Goal: Task Accomplishment & Management: Use online tool/utility

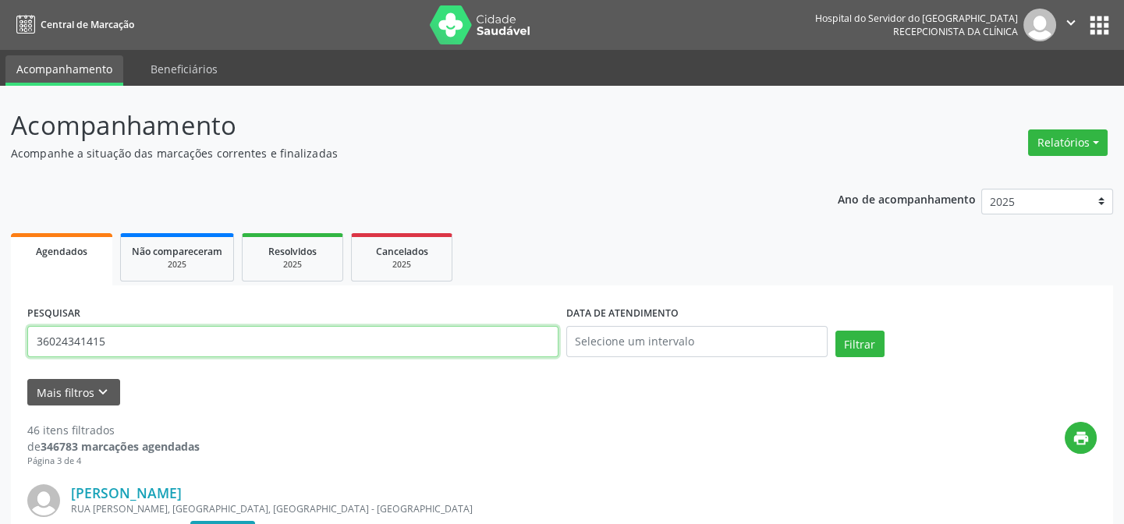
click at [116, 344] on input "36024341415" at bounding box center [292, 341] width 531 height 31
type input "3"
click at [836, 331] on button "Filtrar" at bounding box center [860, 344] width 49 height 27
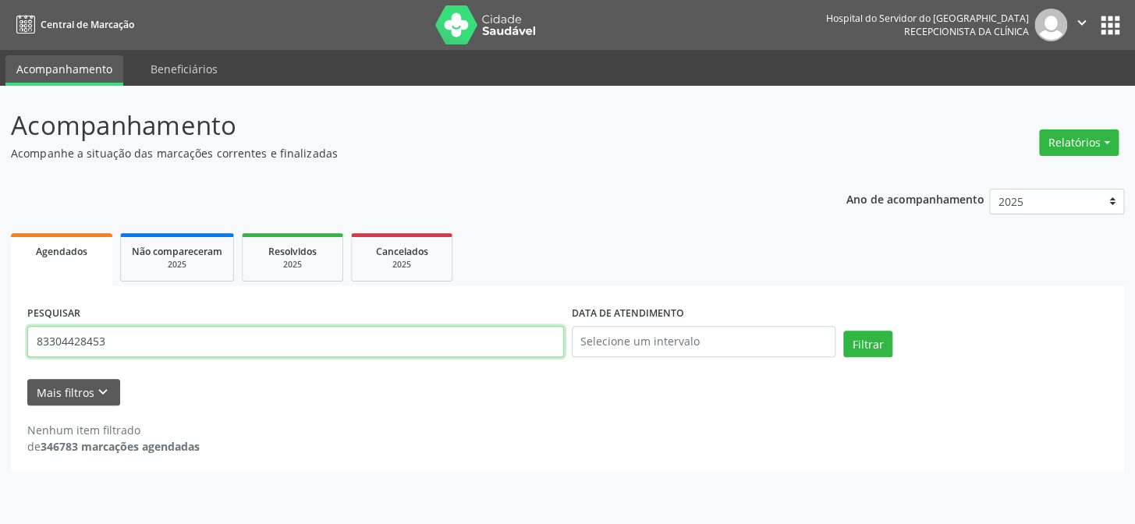
click at [108, 341] on input "83304428453" at bounding box center [295, 341] width 537 height 31
type input "8"
click at [844, 331] on button "Filtrar" at bounding box center [868, 344] width 49 height 27
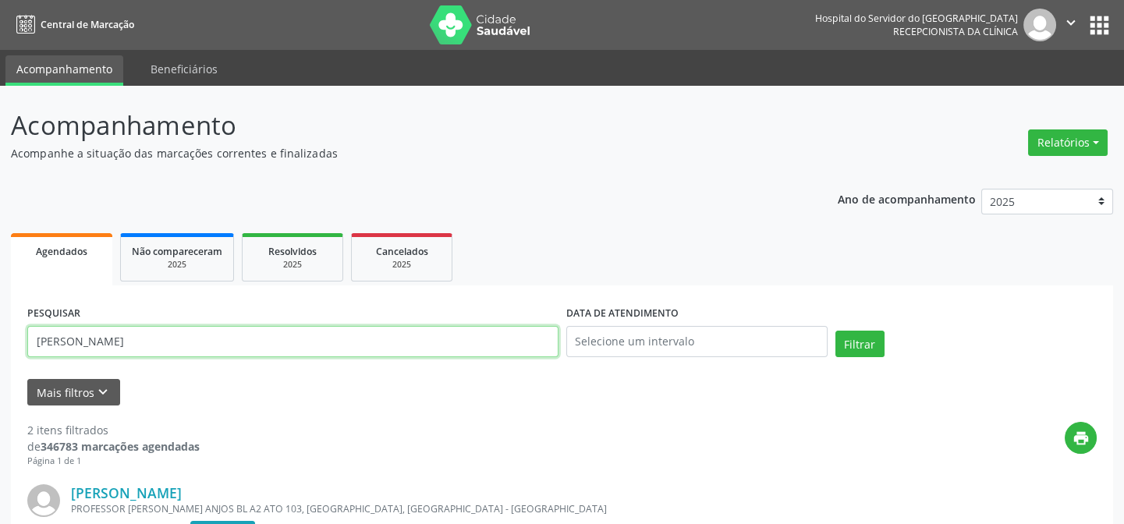
click at [175, 341] on input "[PERSON_NAME]" at bounding box center [292, 341] width 531 height 31
type input "e"
type input "12791261400"
click at [836, 331] on button "Filtrar" at bounding box center [860, 344] width 49 height 27
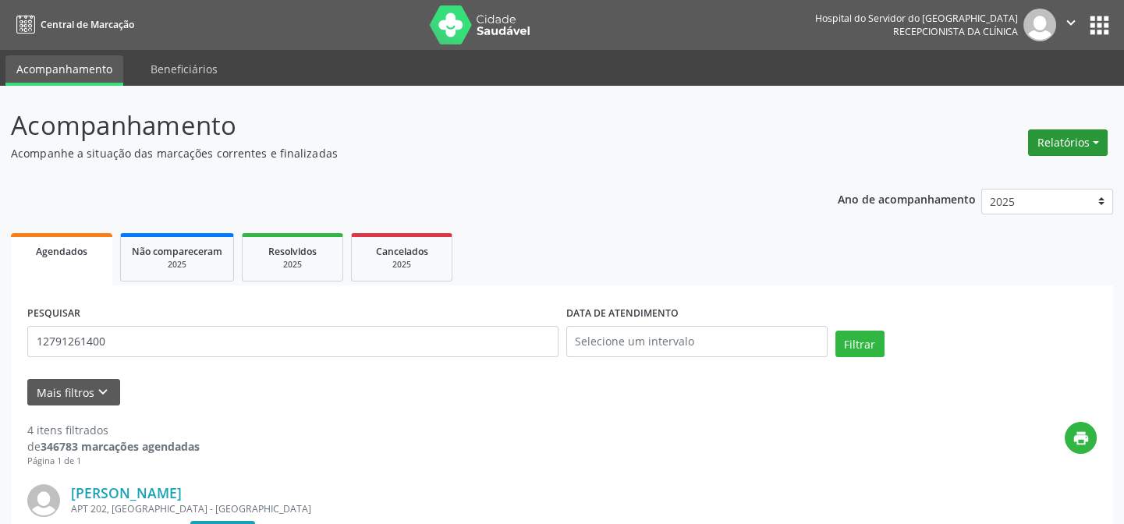
click at [1078, 140] on button "Relatórios" at bounding box center [1068, 143] width 80 height 27
click at [982, 179] on link "Agendamentos" at bounding box center [1024, 176] width 168 height 22
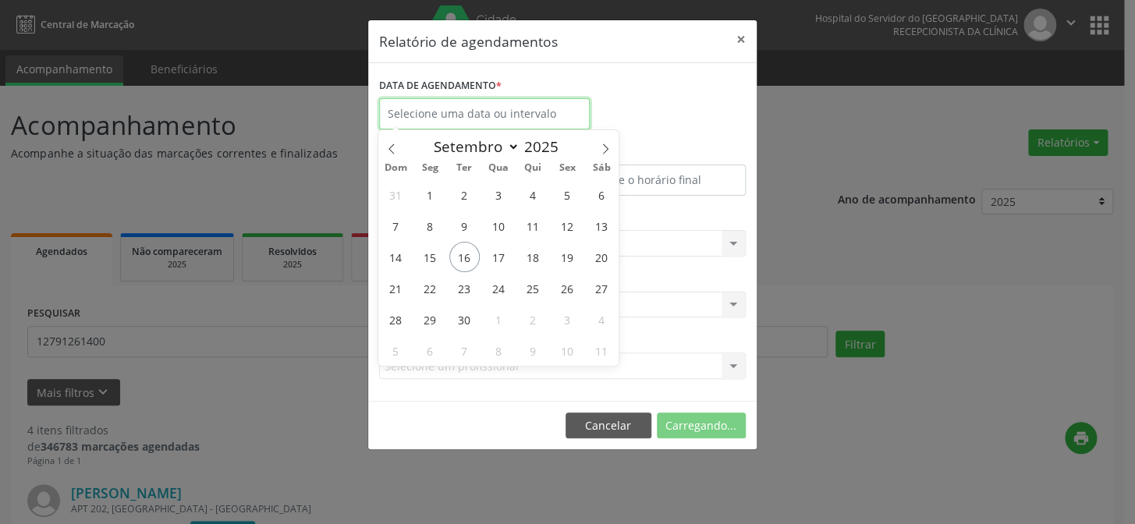
click at [460, 114] on input "text" at bounding box center [484, 113] width 211 height 31
click at [465, 255] on span "16" at bounding box center [464, 257] width 30 height 30
type input "[DATE]"
click at [459, 246] on span "16" at bounding box center [464, 257] width 30 height 30
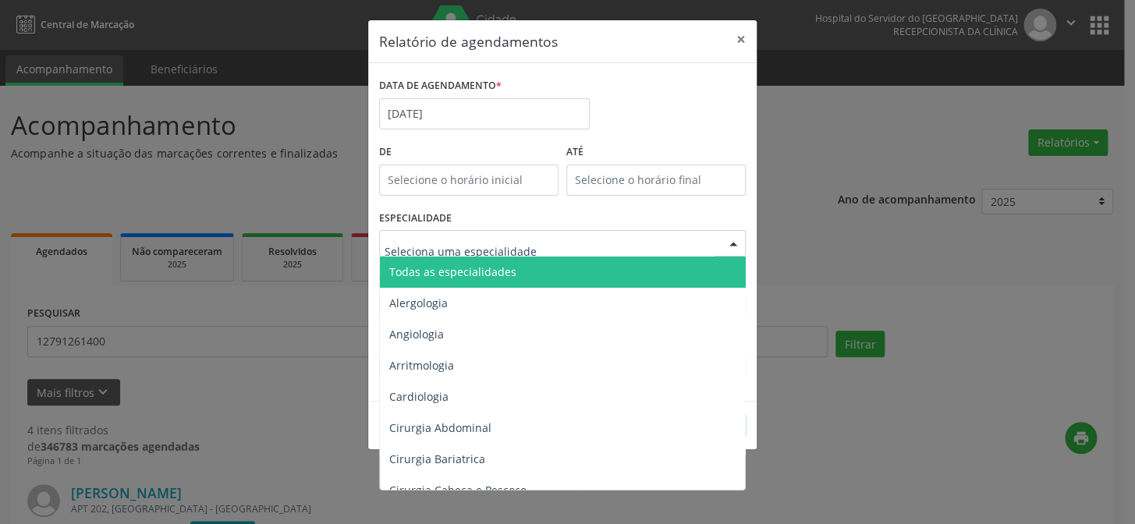
click at [734, 242] on div at bounding box center [733, 244] width 23 height 27
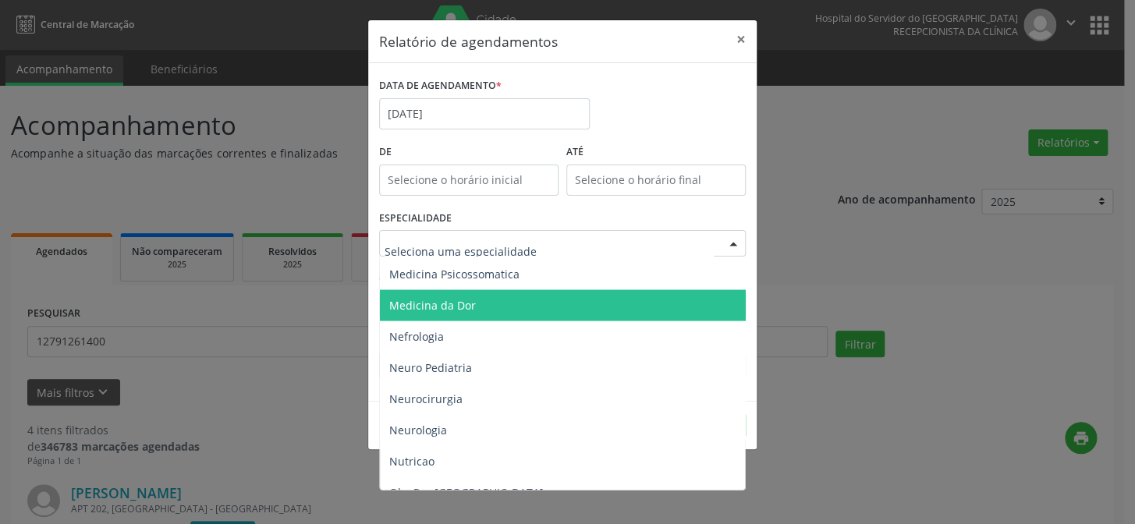
scroll to position [1419, 0]
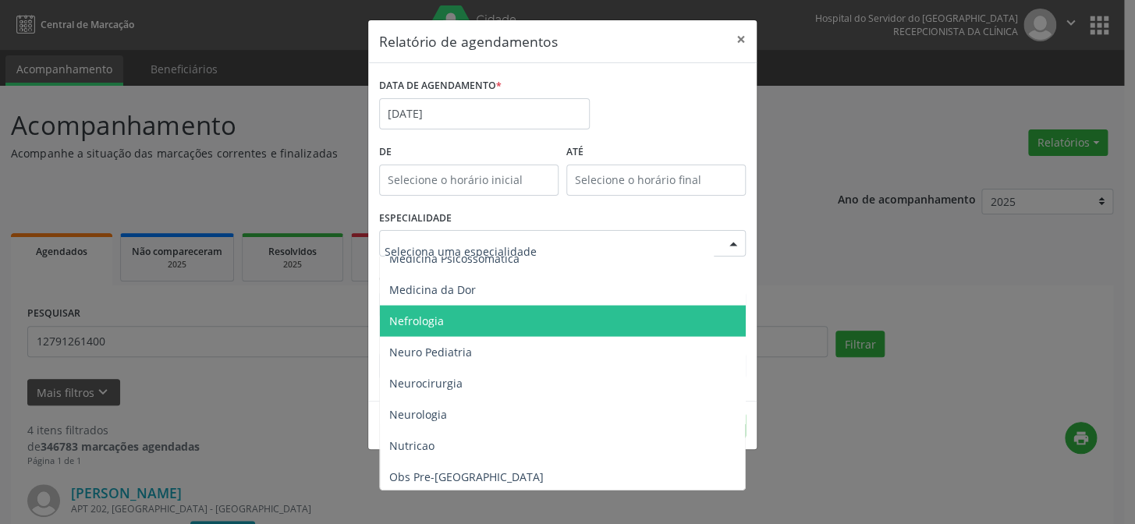
click at [557, 321] on span "Nefrologia" at bounding box center [564, 320] width 368 height 31
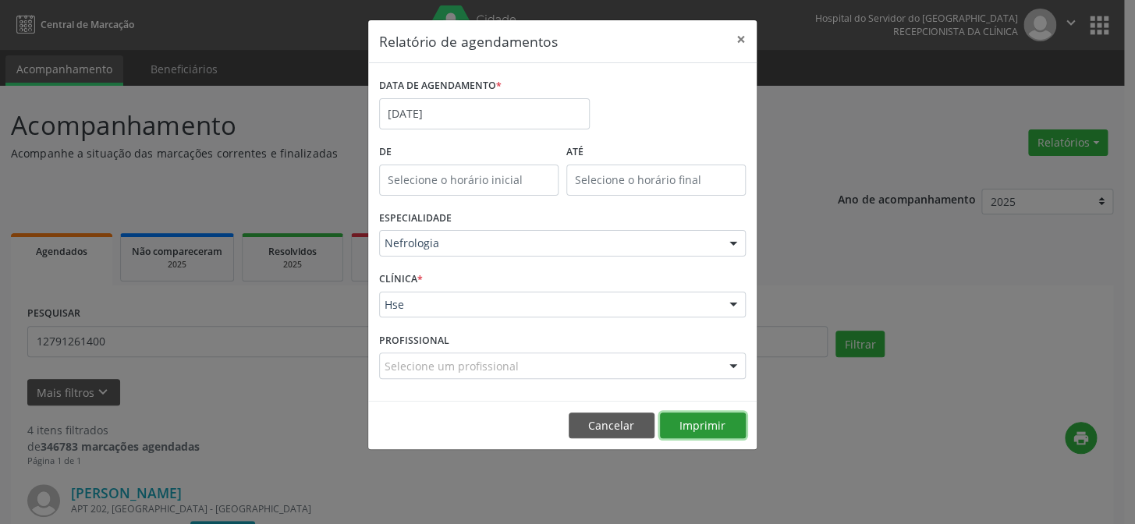
click at [706, 421] on button "Imprimir" at bounding box center [703, 426] width 86 height 27
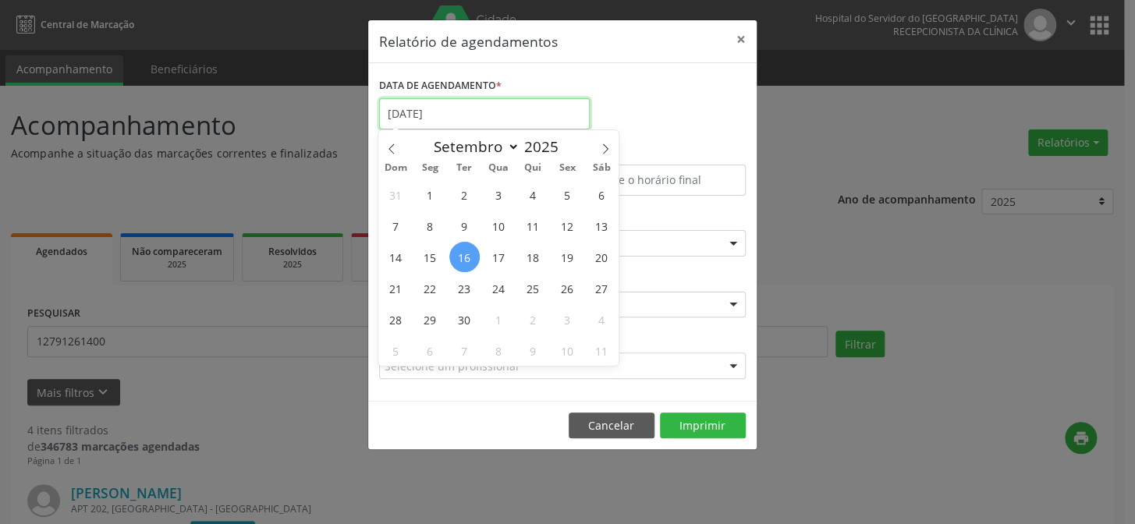
click at [459, 117] on input "[DATE]" at bounding box center [484, 113] width 211 height 31
drag, startPoint x: 460, startPoint y: 253, endPoint x: 492, endPoint y: 253, distance: 31.2
click at [492, 253] on div "31 1 2 3 4 5 6 7 8 9 10 11 12 13 14 15 16 17 18 19 20 21 22 23 24 25 26 27 28 2…" at bounding box center [498, 272] width 240 height 187
drag, startPoint x: 456, startPoint y: 285, endPoint x: 475, endPoint y: 260, distance: 31.7
drag, startPoint x: 475, startPoint y: 260, endPoint x: 562, endPoint y: 256, distance: 86.7
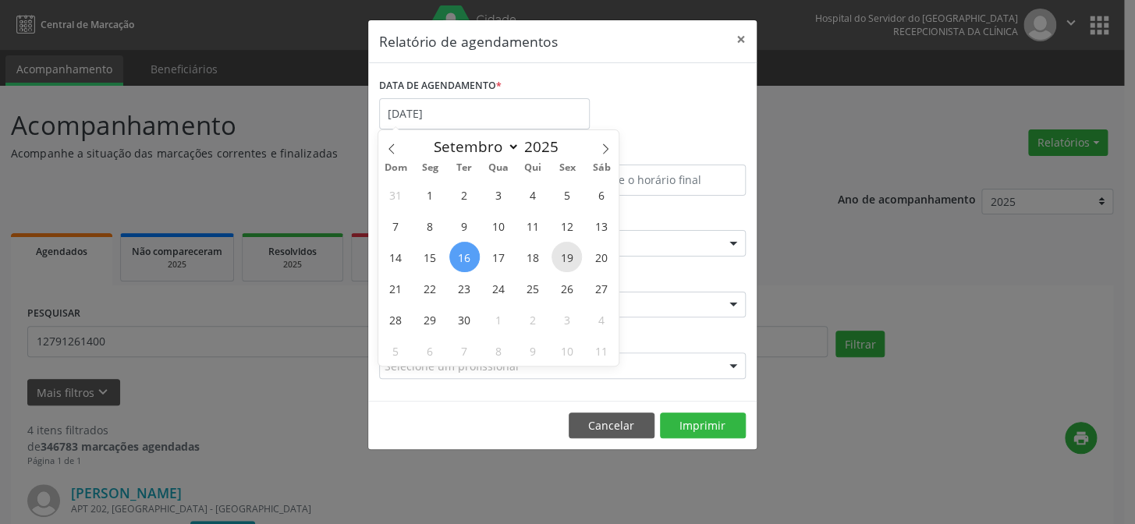
click at [562, 256] on div "31 1 2 3 4 5 6 7 8 9 10 11 12 13 14 15 16 17 18 19 20 21 22 23 24 25 26 27 28 2…" at bounding box center [498, 272] width 240 height 187
click at [499, 254] on span "17" at bounding box center [499, 257] width 30 height 30
type input "[DATE]"
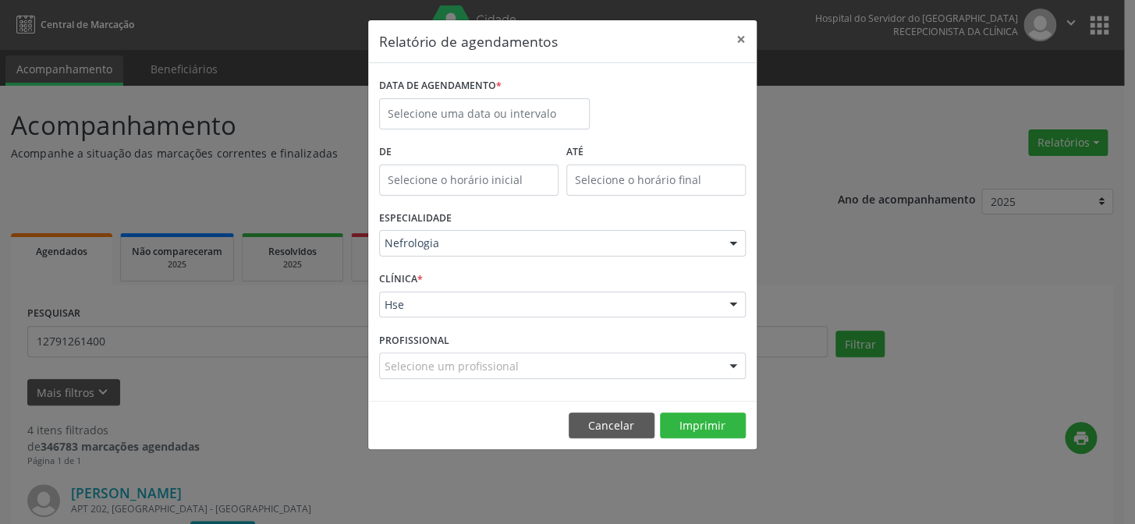
click at [900, 258] on div "Relatório de agendamentos × DATA DE AGENDAMENTO * De ATÉ ESPECIALIDADE Nefrolog…" at bounding box center [567, 262] width 1135 height 524
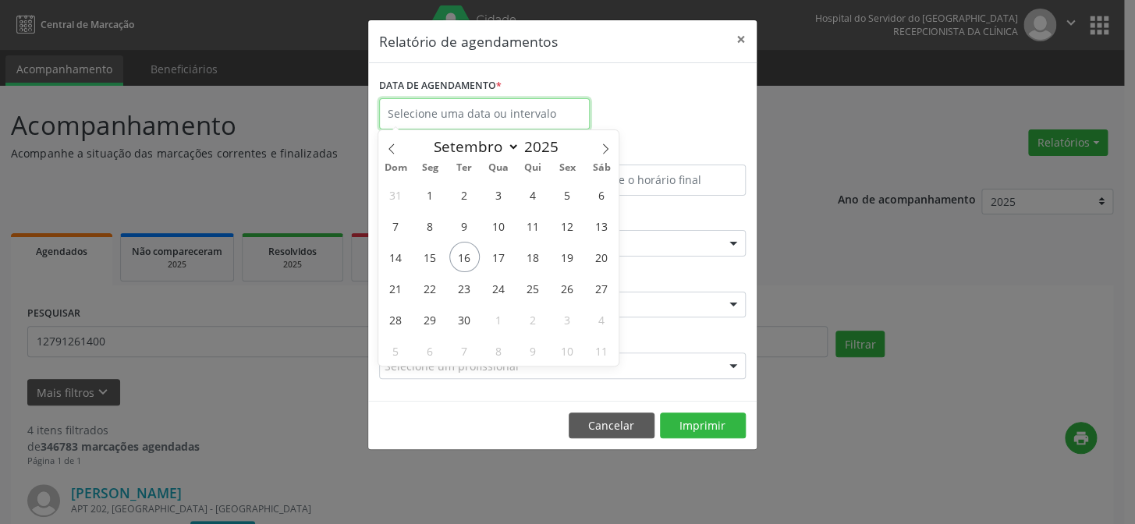
click at [481, 116] on input "text" at bounding box center [484, 113] width 211 height 31
click at [496, 250] on span "17" at bounding box center [499, 257] width 30 height 30
type input "[DATE]"
click at [496, 250] on span "17" at bounding box center [499, 257] width 30 height 30
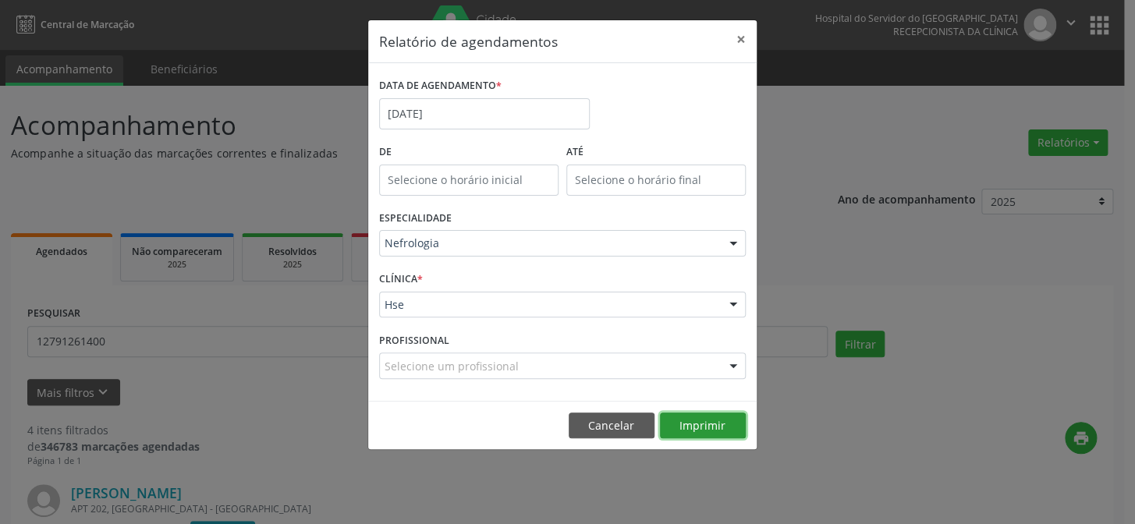
click at [702, 423] on button "Imprimir" at bounding box center [703, 426] width 86 height 27
